Goal: Information Seeking & Learning: Learn about a topic

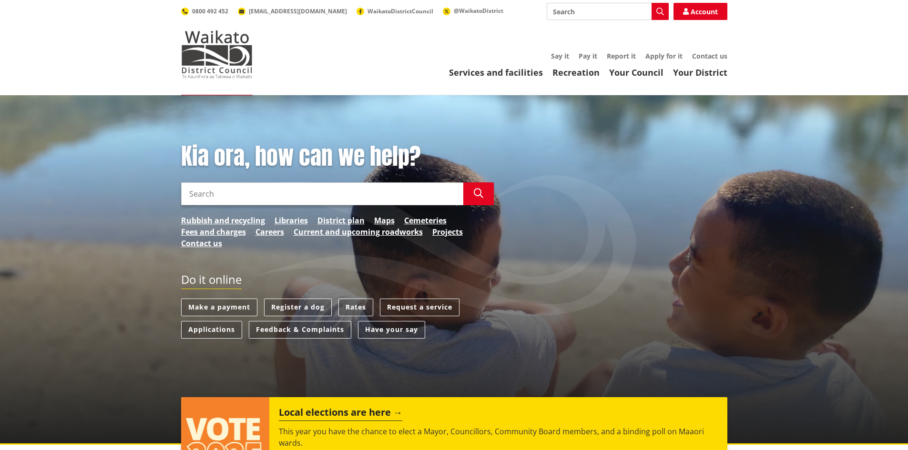
click at [345, 200] on input "Search" at bounding box center [322, 194] width 282 height 23
click at [333, 219] on link "District plan" at bounding box center [340, 220] width 47 height 11
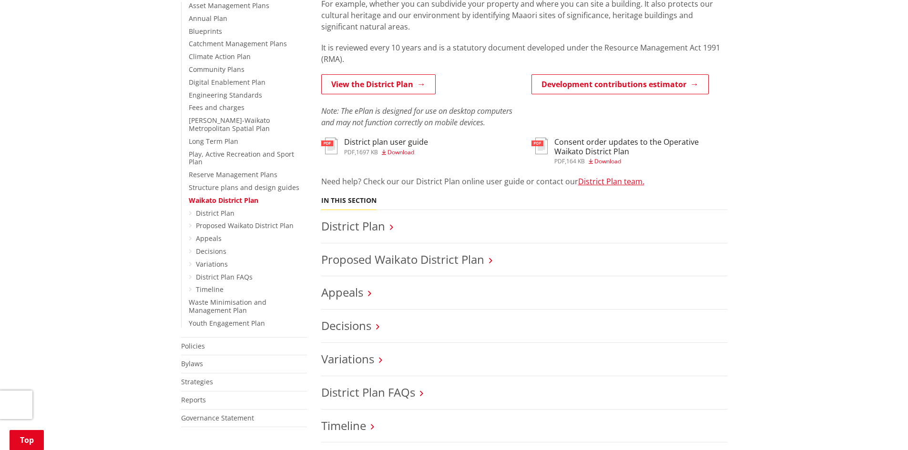
scroll to position [286, 0]
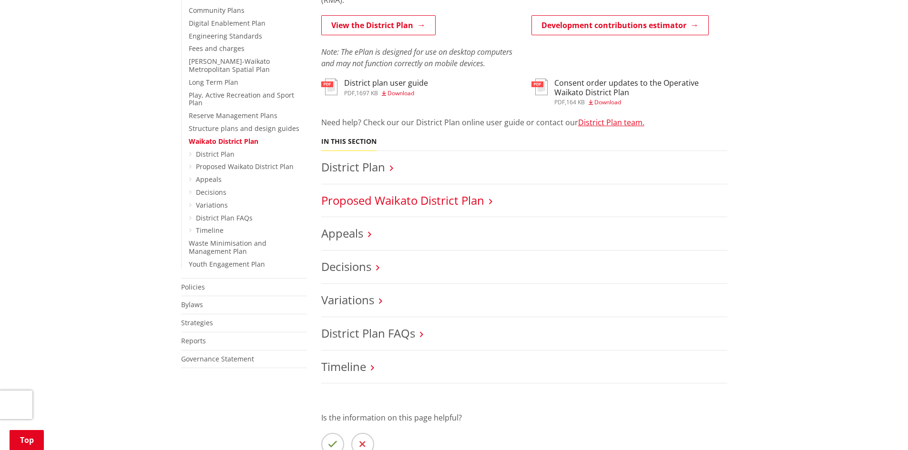
click at [419, 206] on link "Proposed Waikato District Plan" at bounding box center [402, 201] width 163 height 16
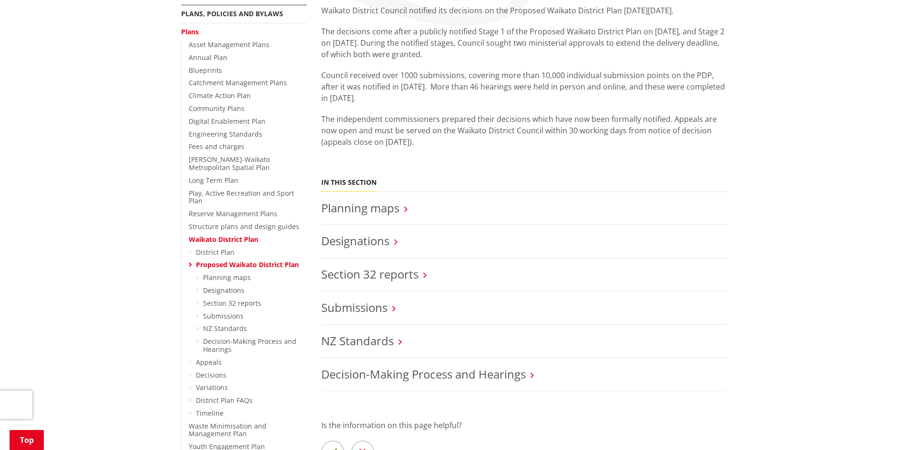
scroll to position [191, 0]
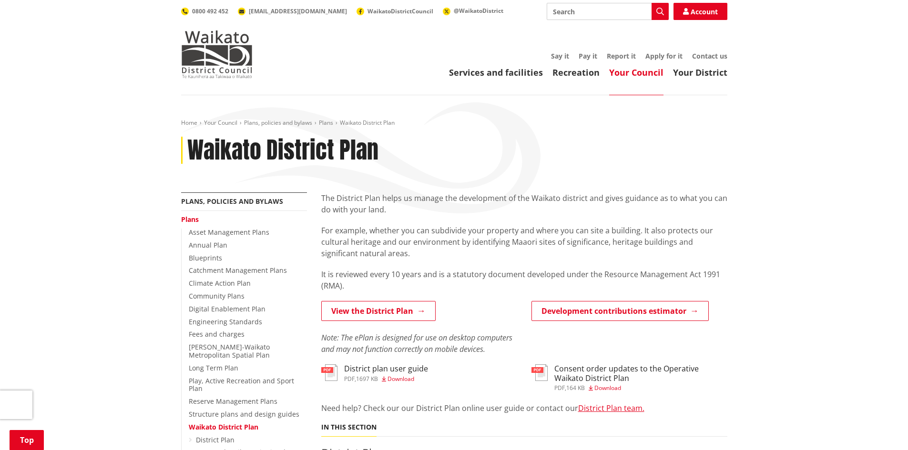
scroll to position [286, 0]
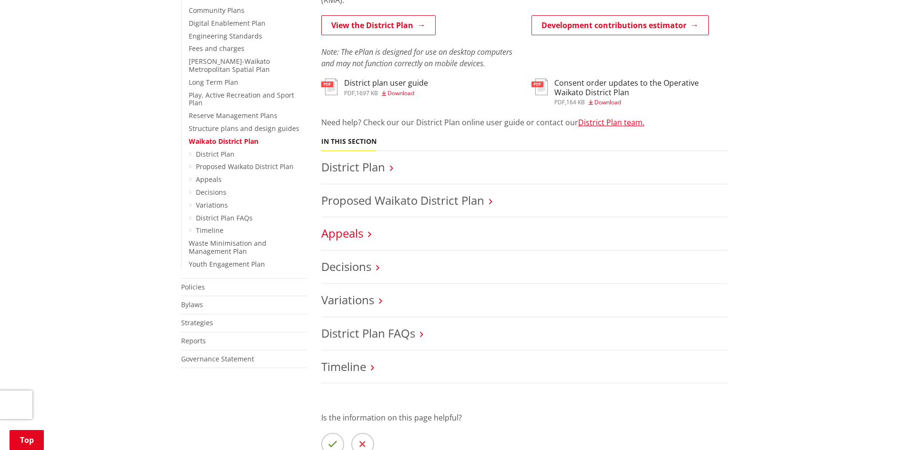
click at [358, 236] on link "Appeals" at bounding box center [342, 233] width 42 height 16
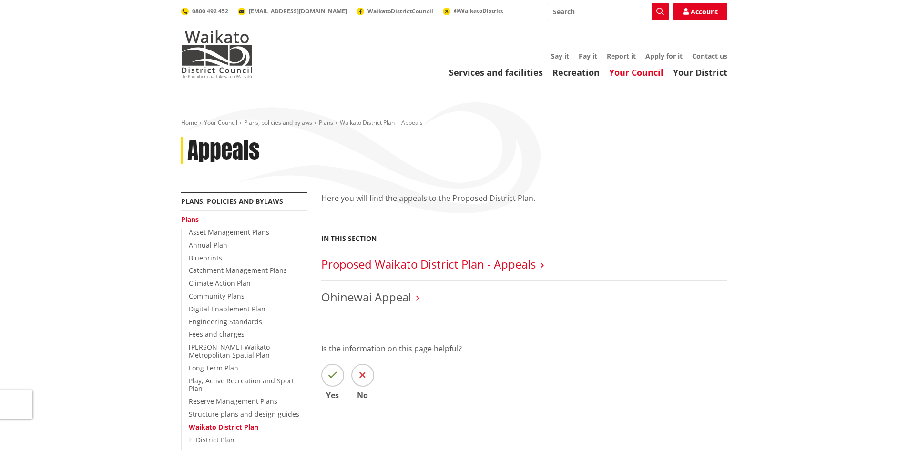
click at [451, 270] on link "Proposed Waikato District Plan - Appeals" at bounding box center [428, 264] width 214 height 16
